Goal: Information Seeking & Learning: Compare options

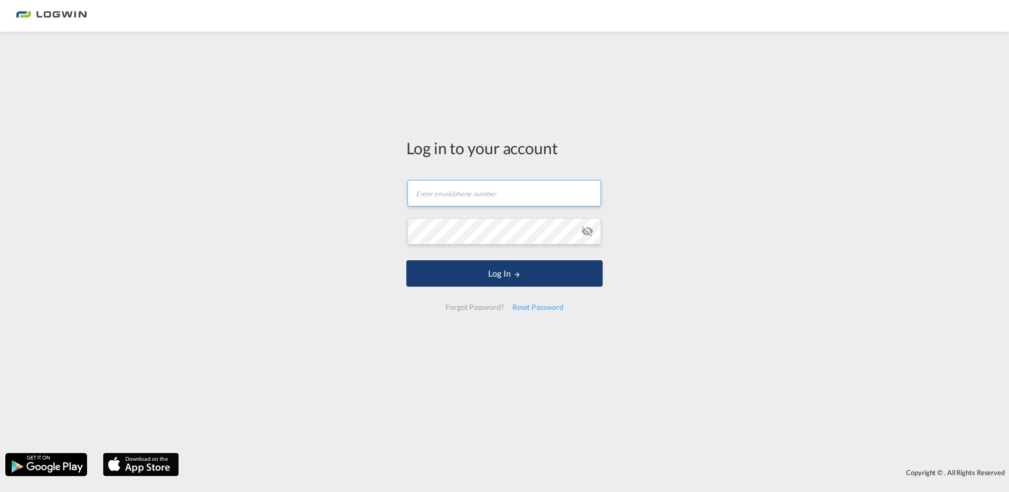
type input "[PERSON_NAME][EMAIL_ADDRESS][PERSON_NAME][DOMAIN_NAME]"
click at [509, 270] on button "Log In" at bounding box center [504, 273] width 196 height 26
